Goal: Information Seeking & Learning: Learn about a topic

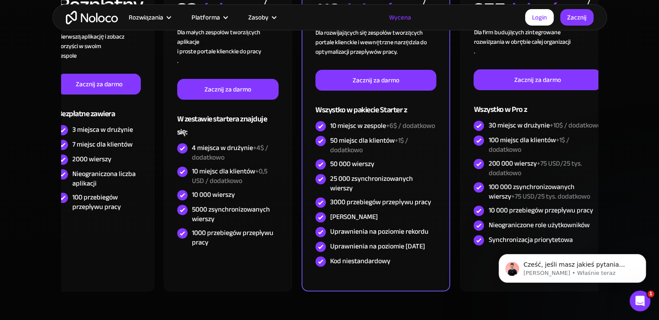
scroll to position [347, 0]
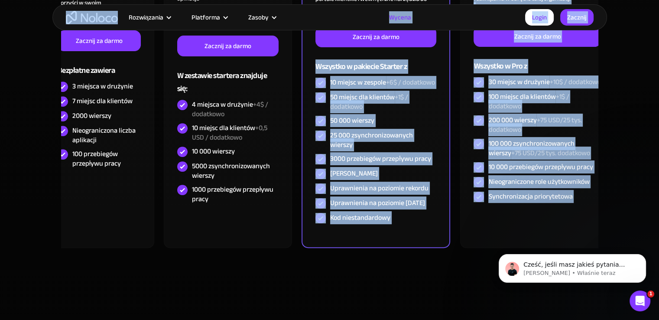
drag, startPoint x: 835, startPoint y: 325, endPoint x: 560, endPoint y: 242, distance: 287.0
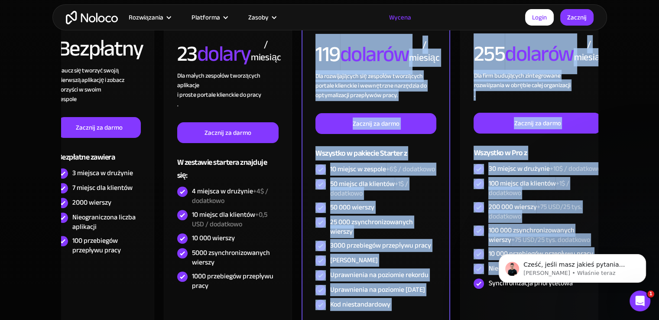
scroll to position [373, 0]
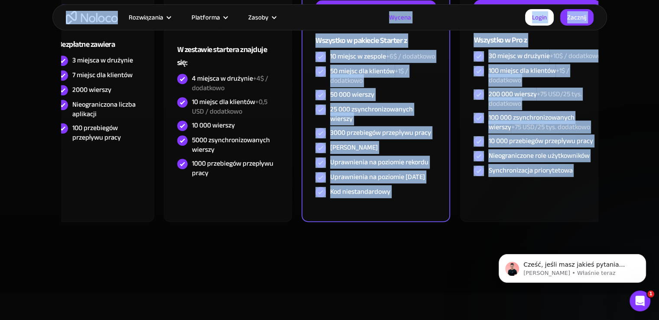
drag, startPoint x: 833, startPoint y: 240, endPoint x: 560, endPoint y: 215, distance: 274.3
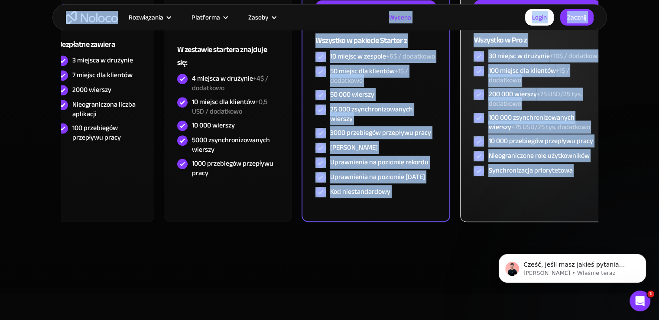
copy div "119 dolarów / miesiąc Dla rozwijających się zespołów tworzących portale klienck…"
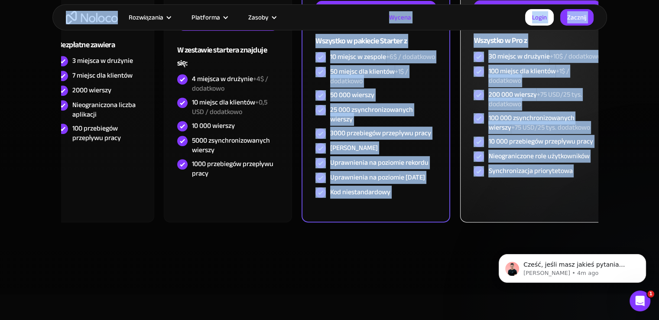
scroll to position [199, 0]
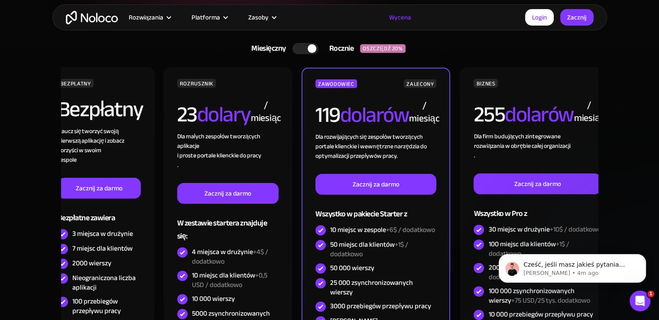
click at [447, 36] on div "Miesięczny Rocznie OSZCZĘDŹ 20% Miesięczny Rocznie OSZCZĘDŹ 20% BEZPŁATNY Bezpł…" at bounding box center [329, 231] width 555 height 438
